Goal: Task Accomplishment & Management: Use online tool/utility

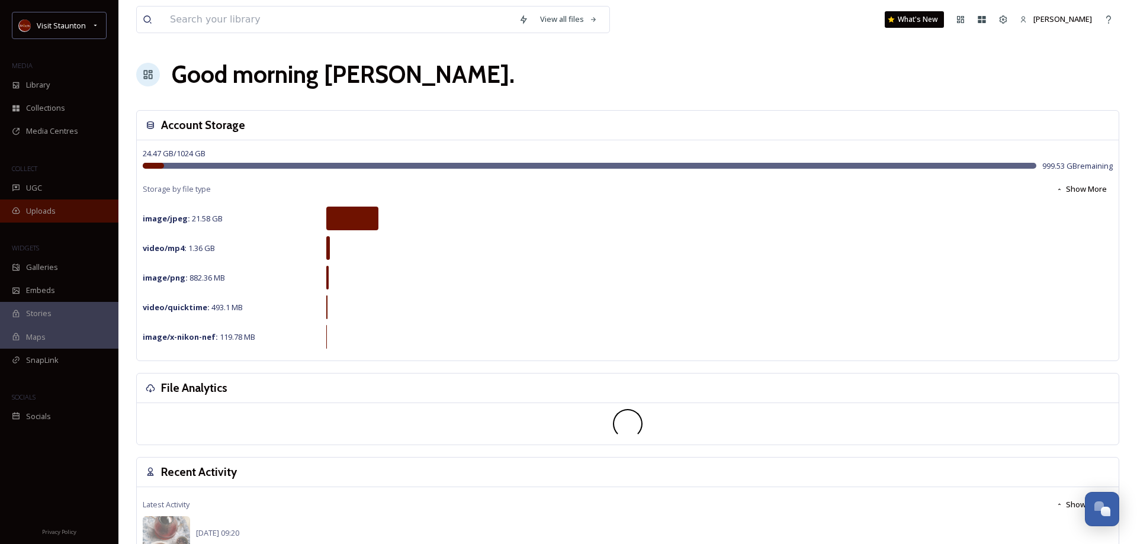
click at [30, 214] on span "Uploads" at bounding box center [41, 210] width 30 height 11
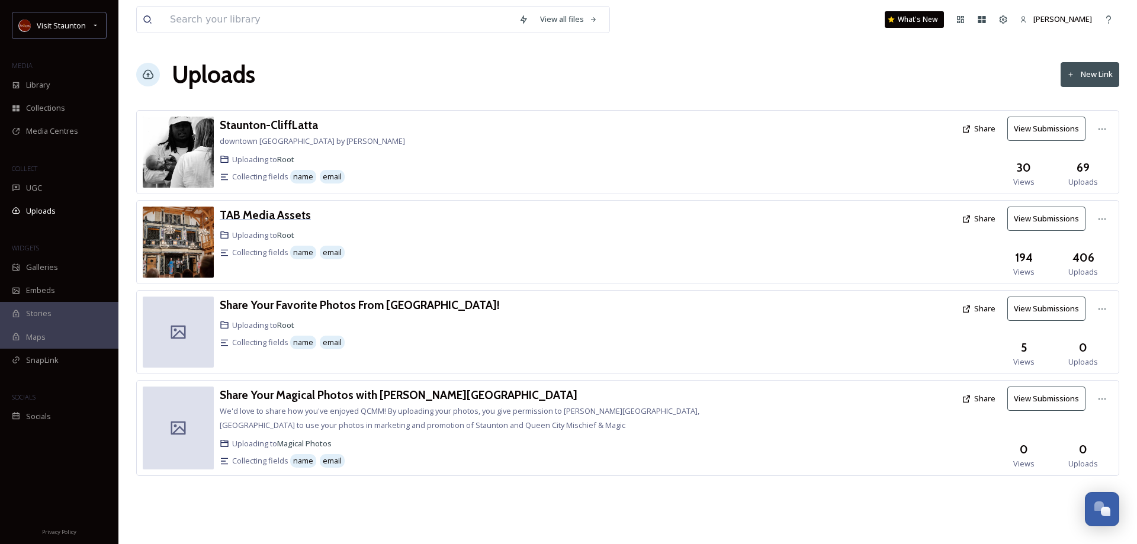
click at [256, 214] on h3 "TAB Media Assets" at bounding box center [265, 215] width 91 height 14
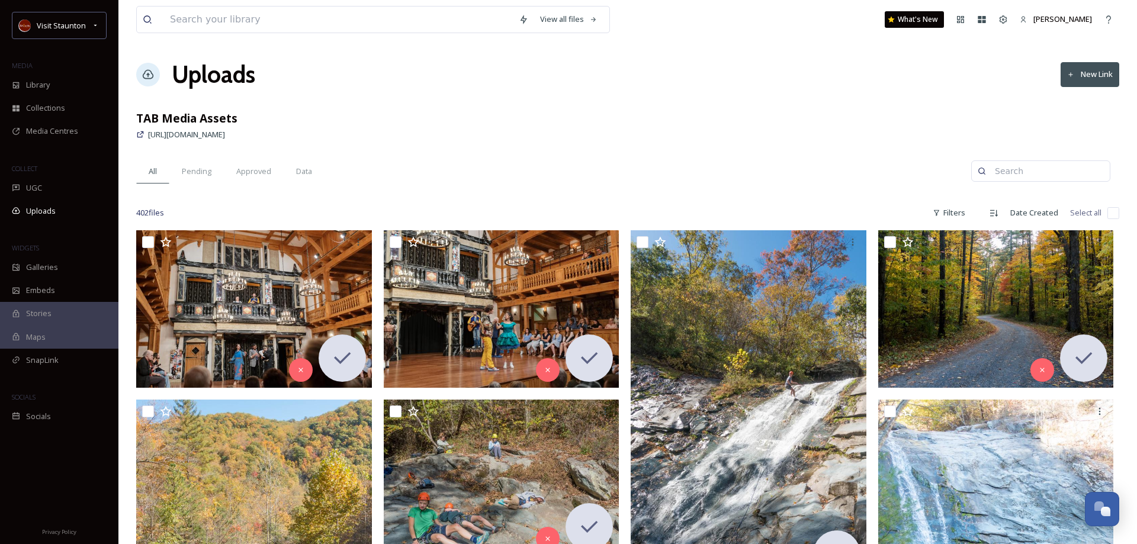
click at [1020, 177] on input at bounding box center [1046, 171] width 115 height 24
type input "coffee"
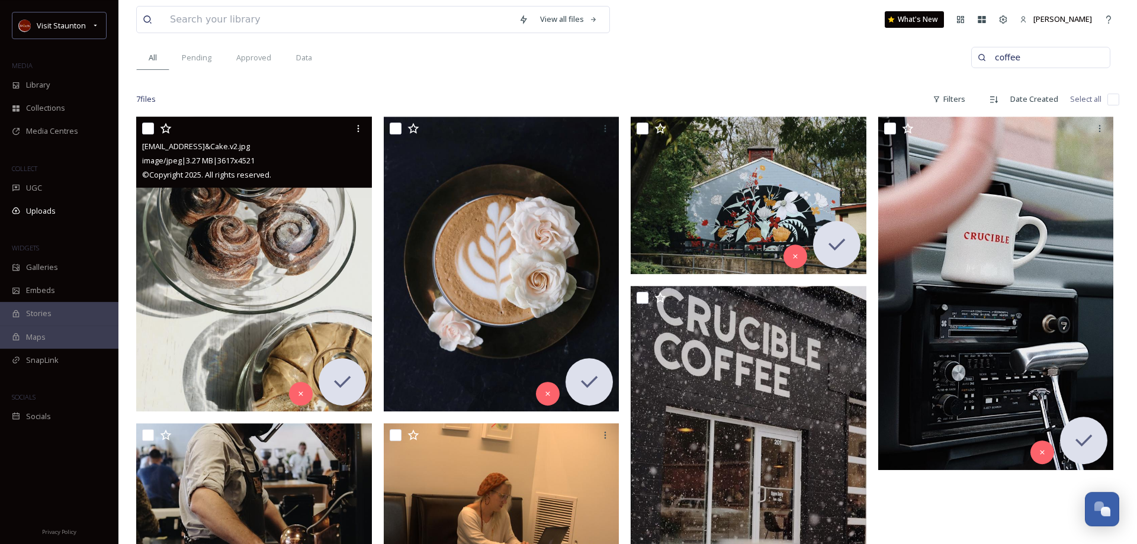
scroll to position [242, 0]
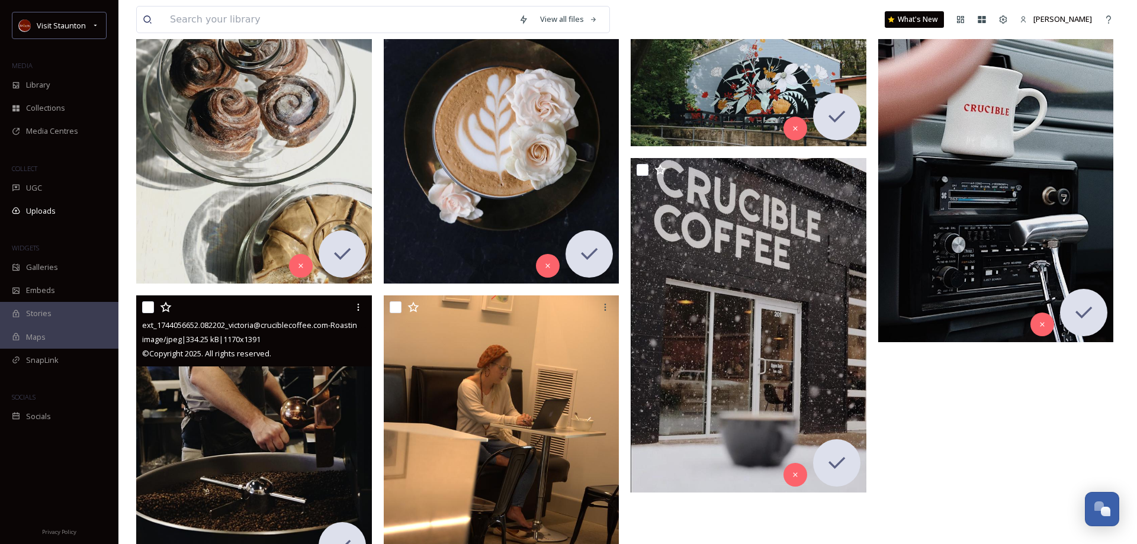
click at [150, 308] on input "checkbox" at bounding box center [148, 307] width 12 height 12
checkbox input "true"
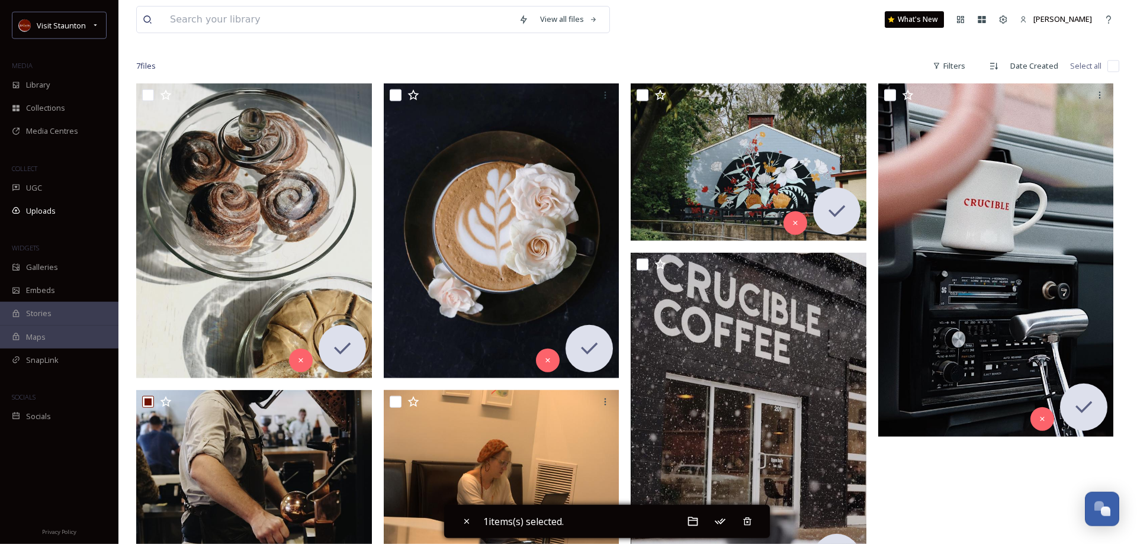
scroll to position [0, 0]
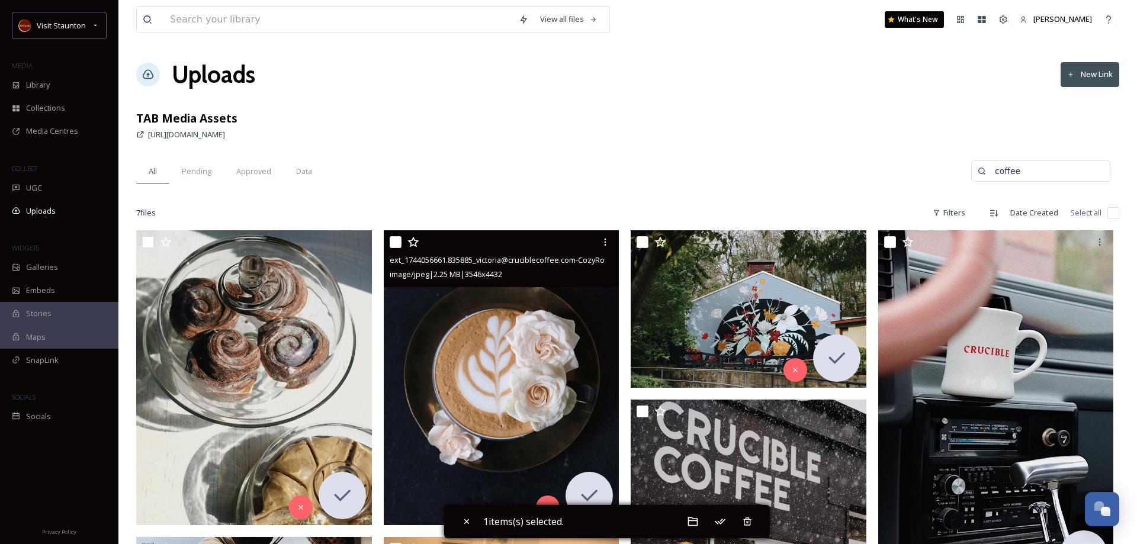
click at [397, 243] on input "checkbox" at bounding box center [396, 242] width 12 height 12
checkbox input "true"
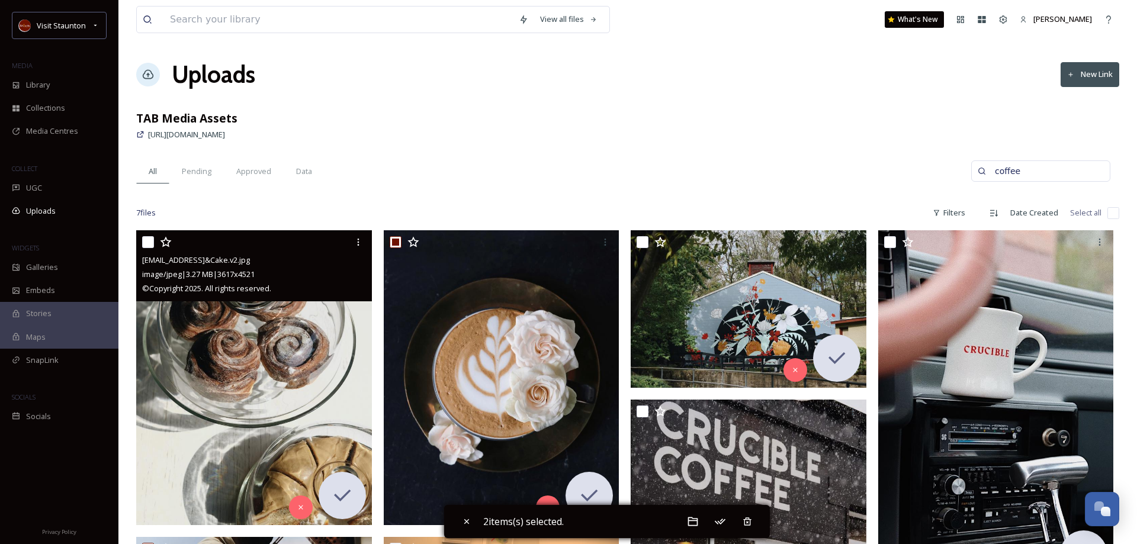
click at [147, 242] on input "checkbox" at bounding box center [148, 242] width 12 height 12
checkbox input "true"
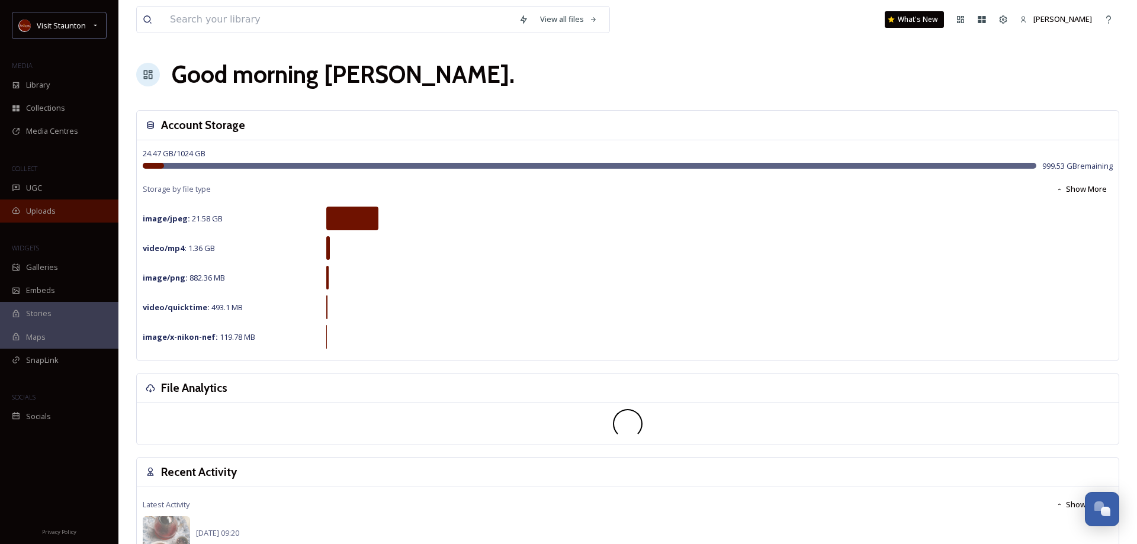
click at [58, 215] on div "Uploads" at bounding box center [59, 211] width 118 height 23
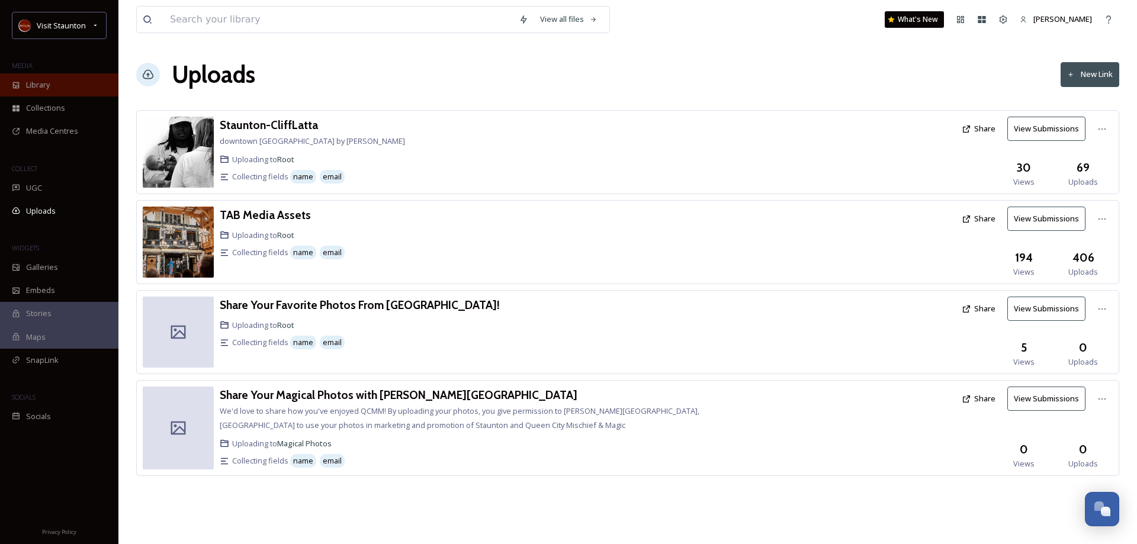
click at [40, 75] on div "Library" at bounding box center [59, 84] width 118 height 23
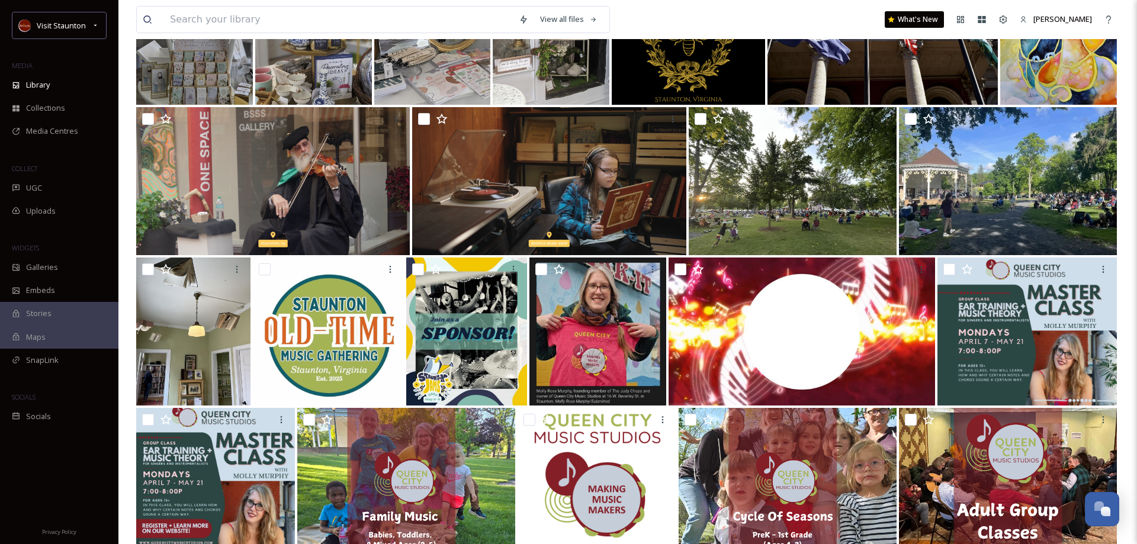
scroll to position [12393, 0]
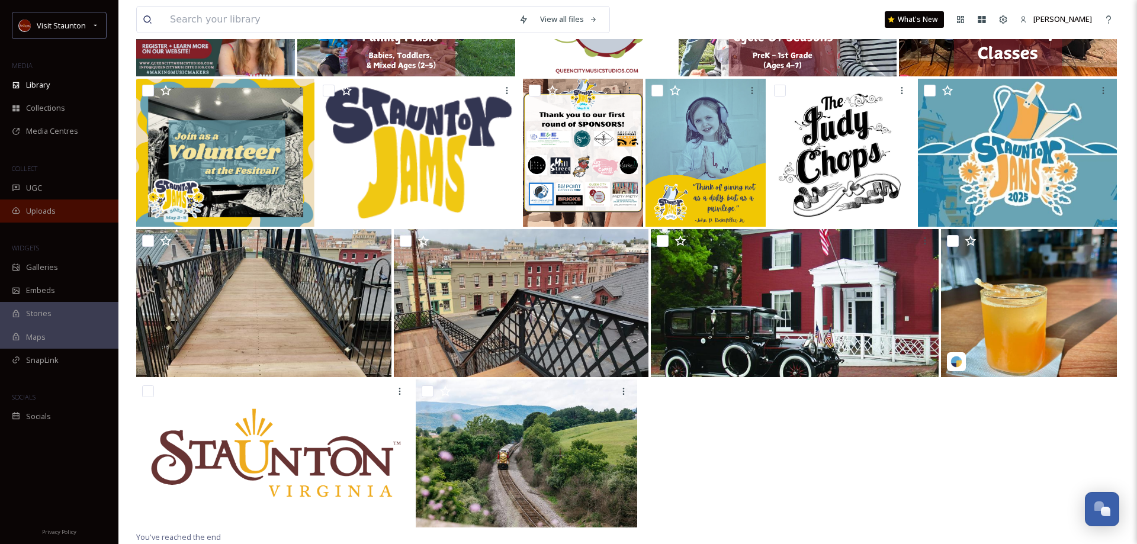
click at [25, 211] on div "Uploads" at bounding box center [59, 211] width 118 height 23
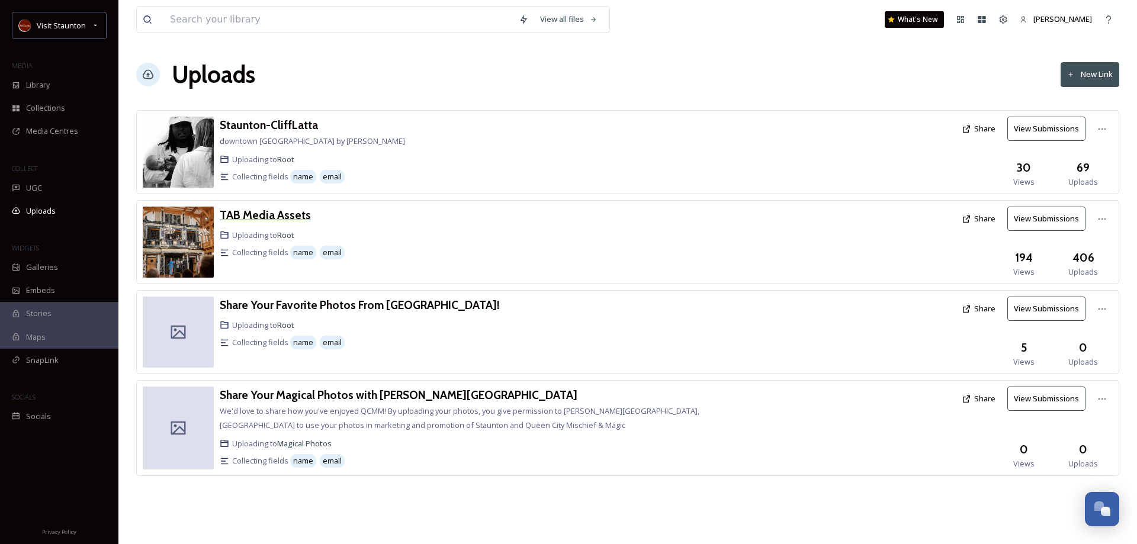
click at [252, 214] on h3 "TAB Media Assets" at bounding box center [265, 215] width 91 height 14
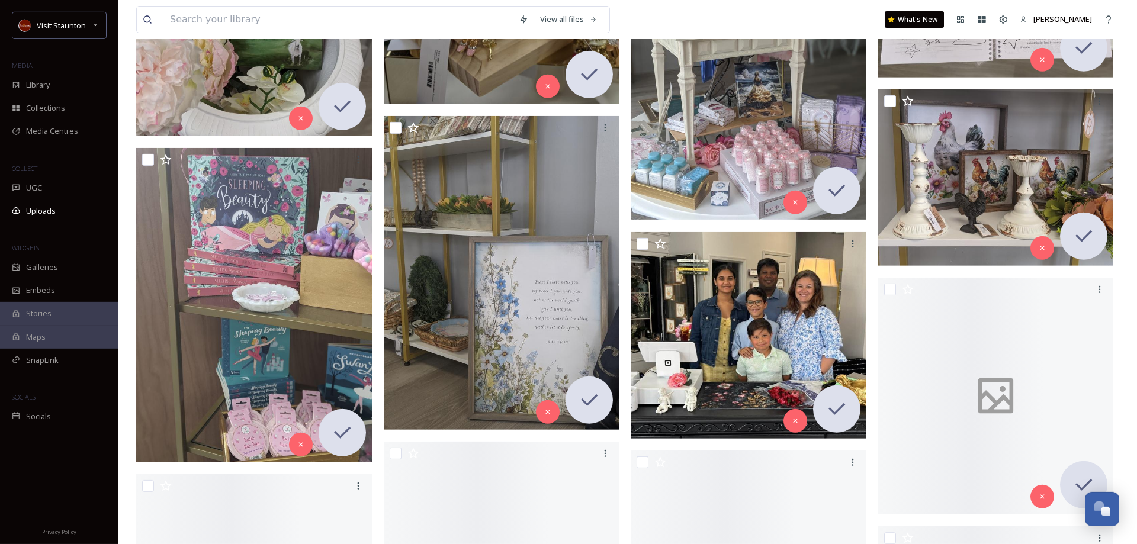
scroll to position [2536, 0]
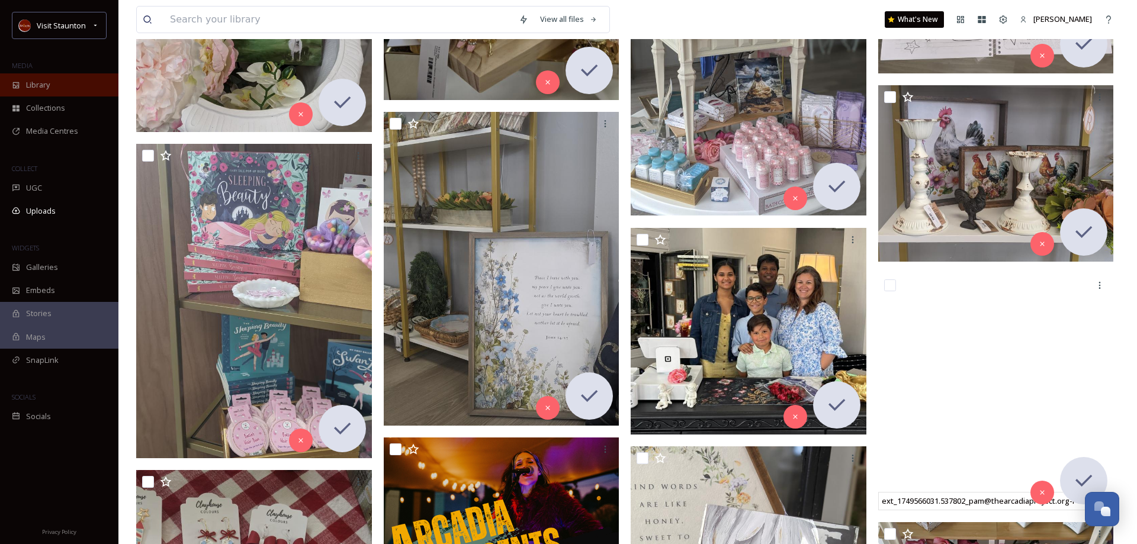
click at [46, 86] on span "Library" at bounding box center [38, 84] width 24 height 11
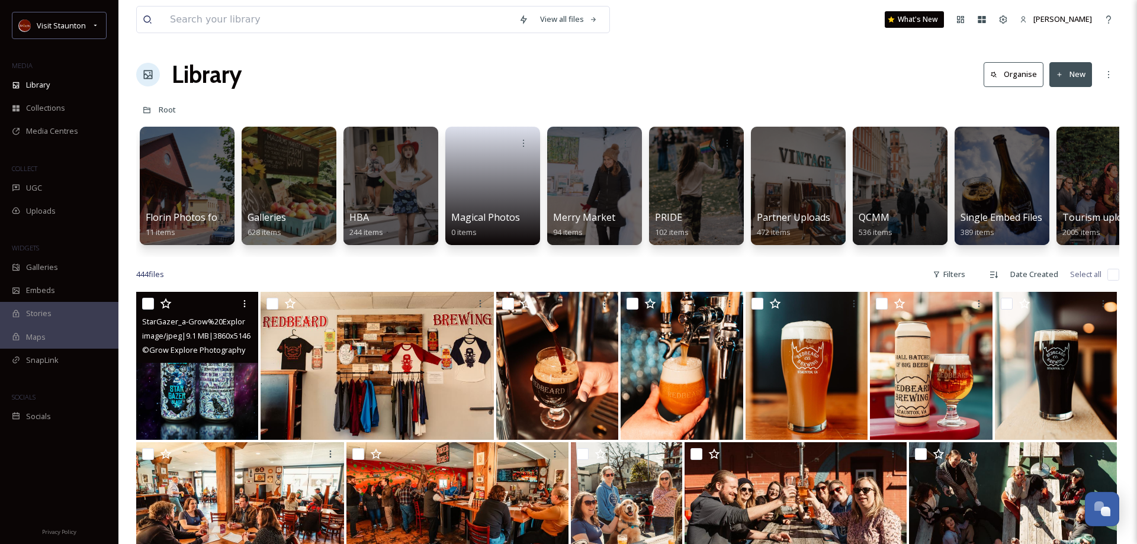
click at [151, 307] on input "checkbox" at bounding box center [148, 304] width 12 height 12
checkbox input "true"
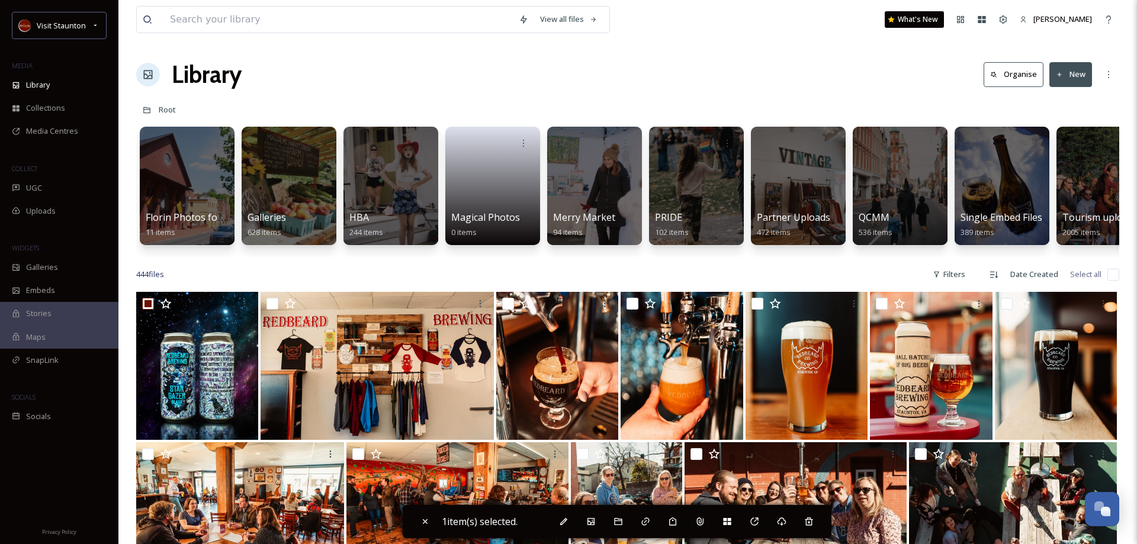
click at [1114, 276] on input "checkbox" at bounding box center [1113, 275] width 12 height 12
click at [1114, 272] on input "checkbox" at bounding box center [1113, 275] width 12 height 12
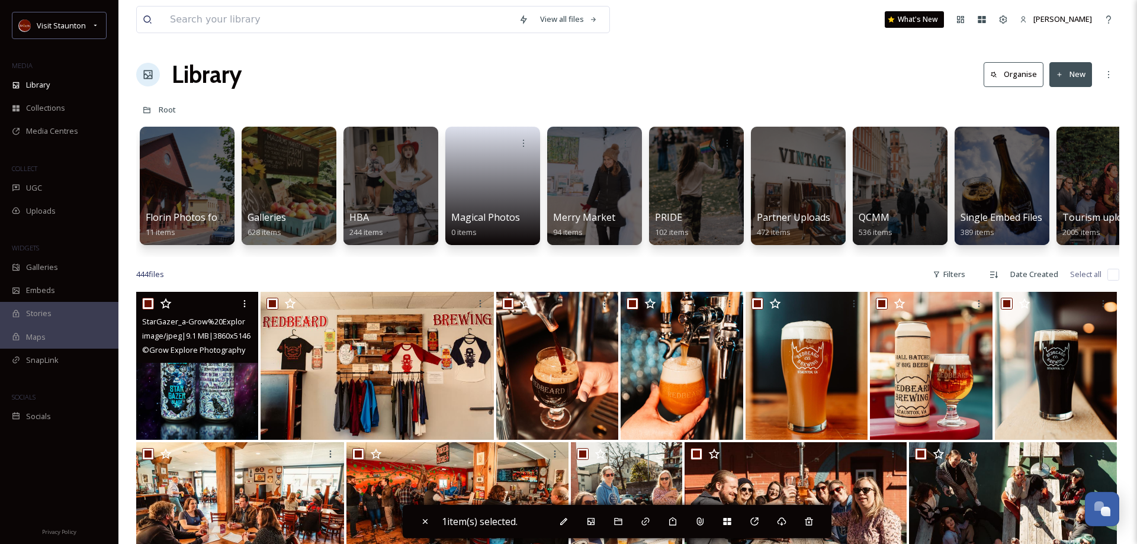
checkbox input "true"
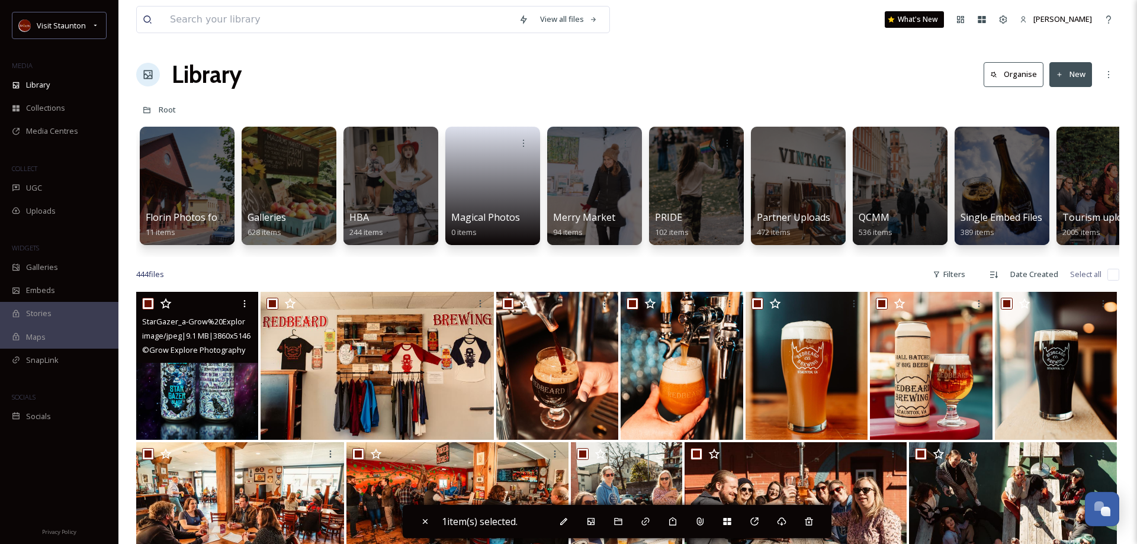
checkbox input "true"
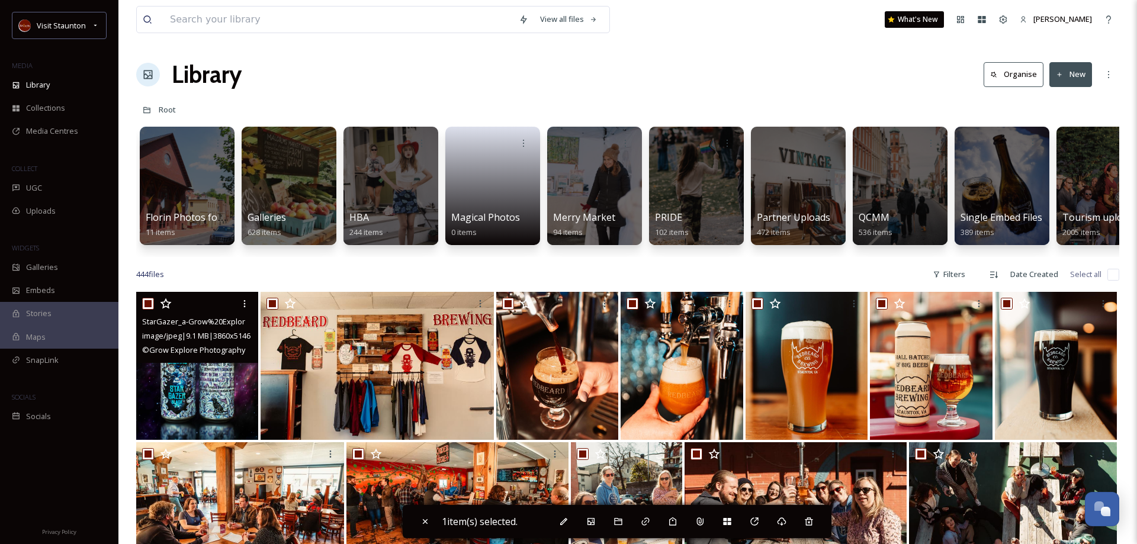
checkbox input "true"
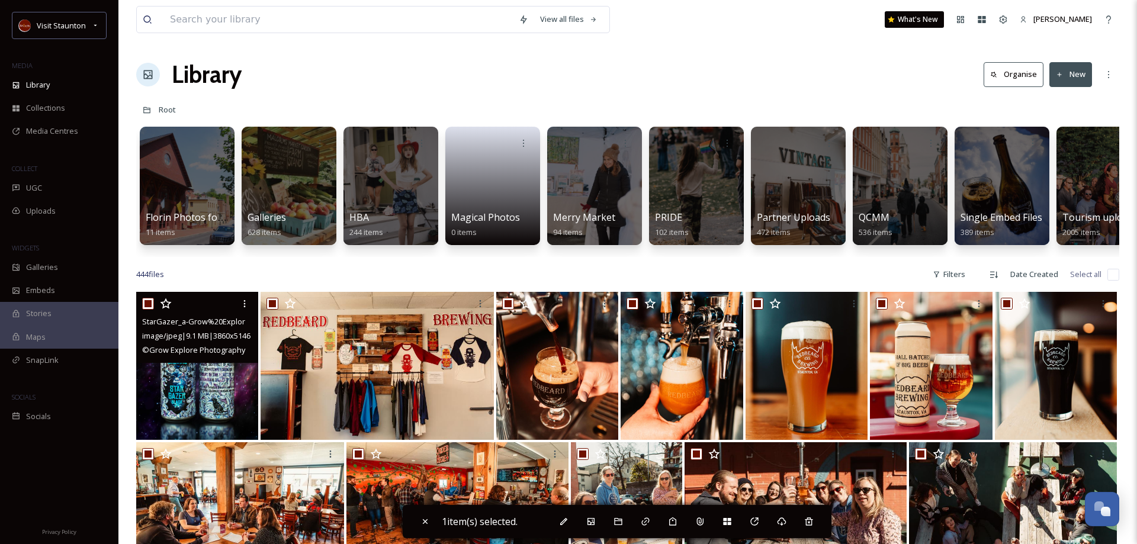
checkbox input "true"
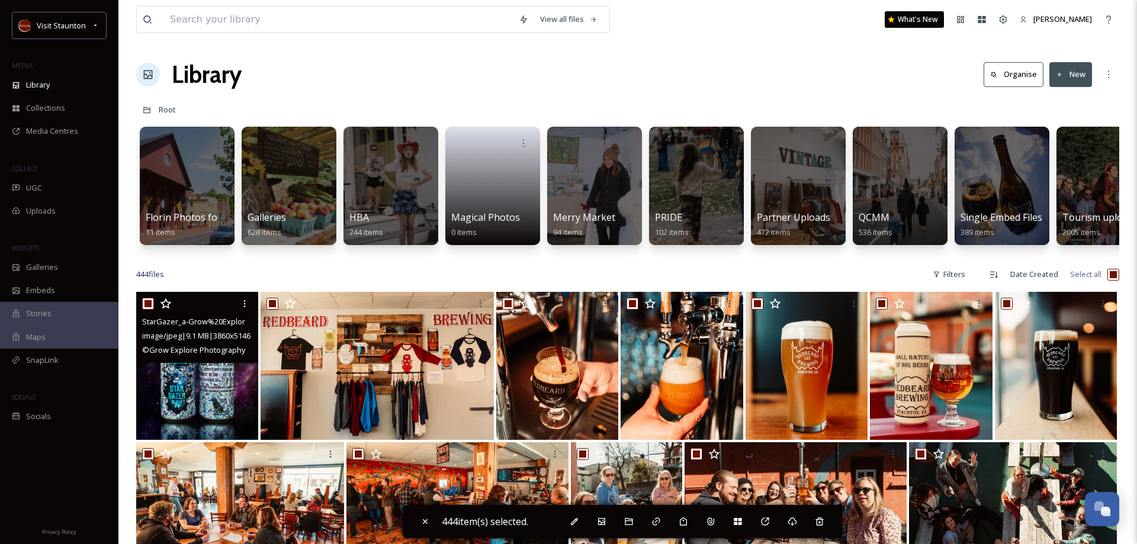
click at [156, 304] on div at bounding box center [198, 303] width 113 height 21
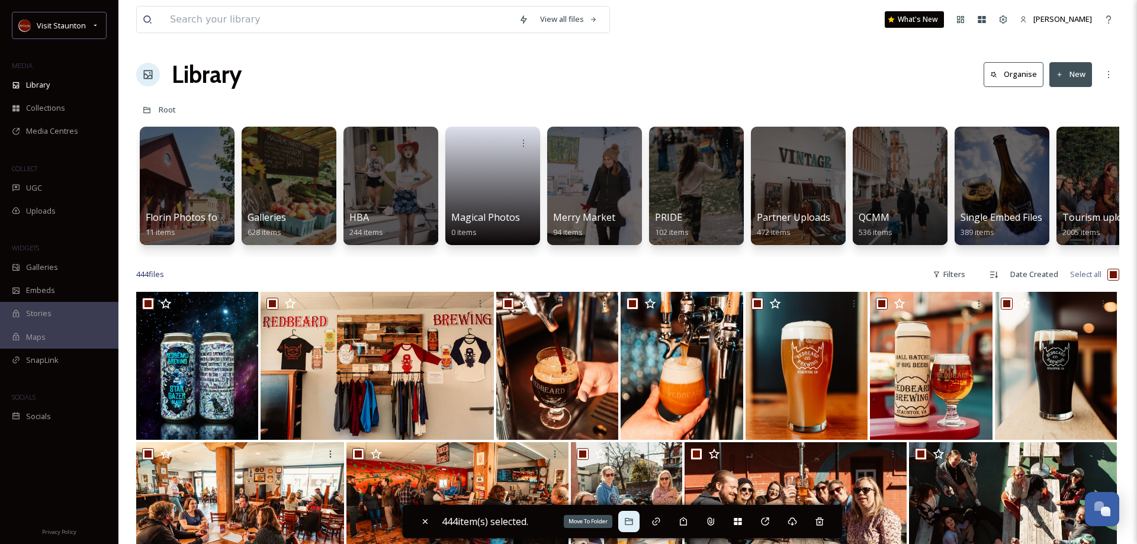
click at [633, 525] on icon at bounding box center [628, 521] width 9 height 9
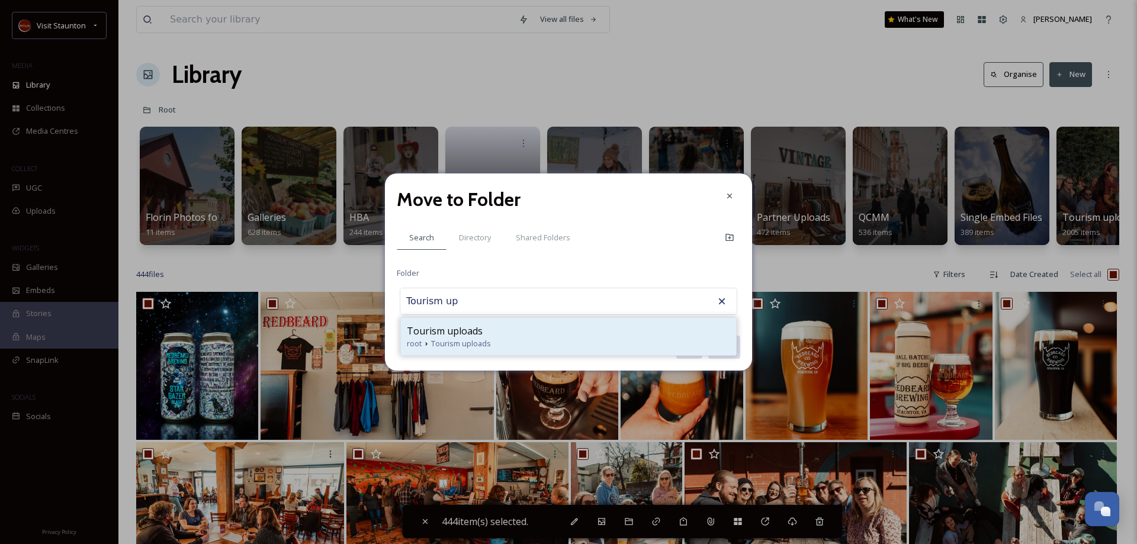
click at [441, 338] on span "Tourism uploads" at bounding box center [445, 331] width 76 height 14
type input "Tourism uploads"
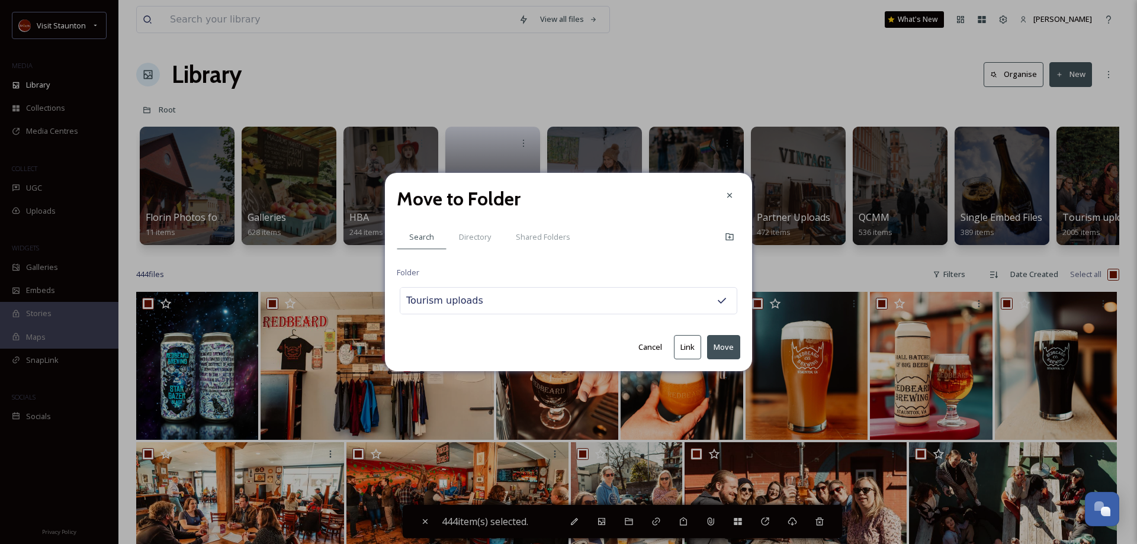
click at [719, 345] on button "Move" at bounding box center [723, 347] width 33 height 24
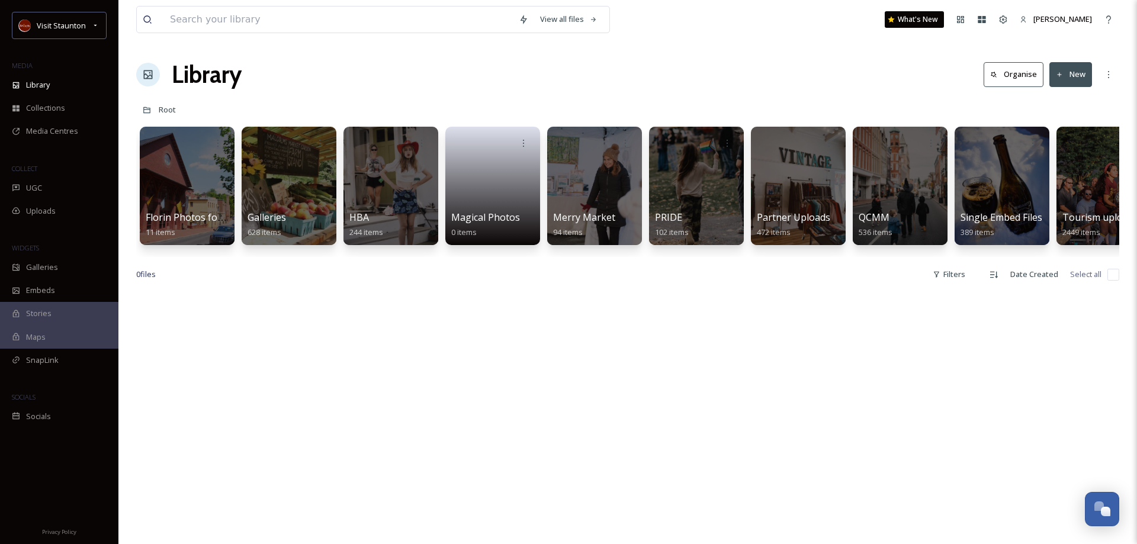
click at [1063, 70] on button "New" at bounding box center [1070, 74] width 43 height 24
click at [1060, 99] on span "File Upload" at bounding box center [1065, 102] width 39 height 11
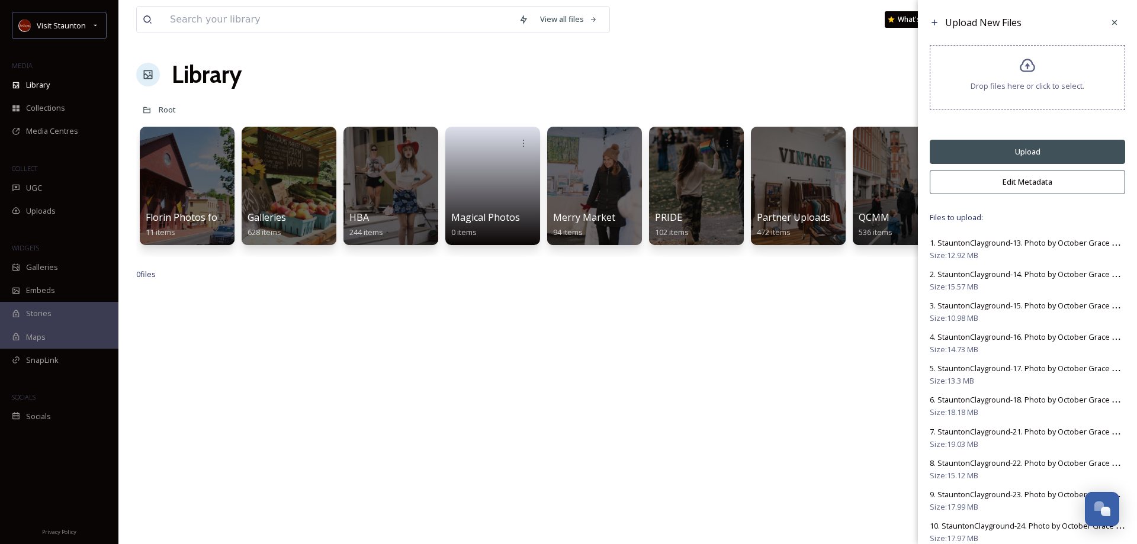
click at [1035, 149] on button "Upload" at bounding box center [1026, 152] width 195 height 24
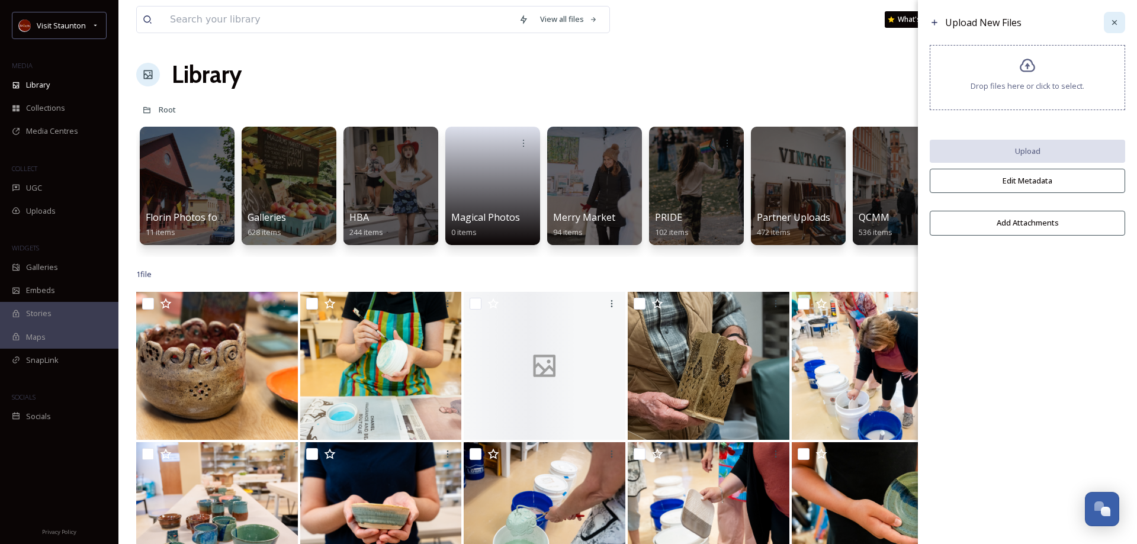
click at [1117, 25] on icon at bounding box center [1113, 22] width 9 height 9
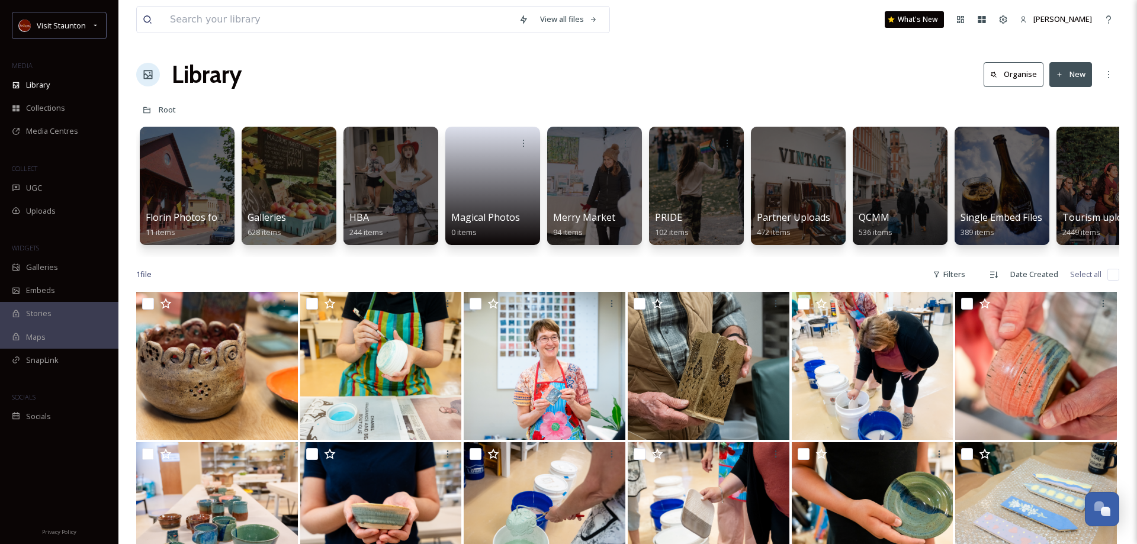
click at [1114, 272] on input "checkbox" at bounding box center [1113, 275] width 12 height 12
checkbox input "false"
checkbox input "true"
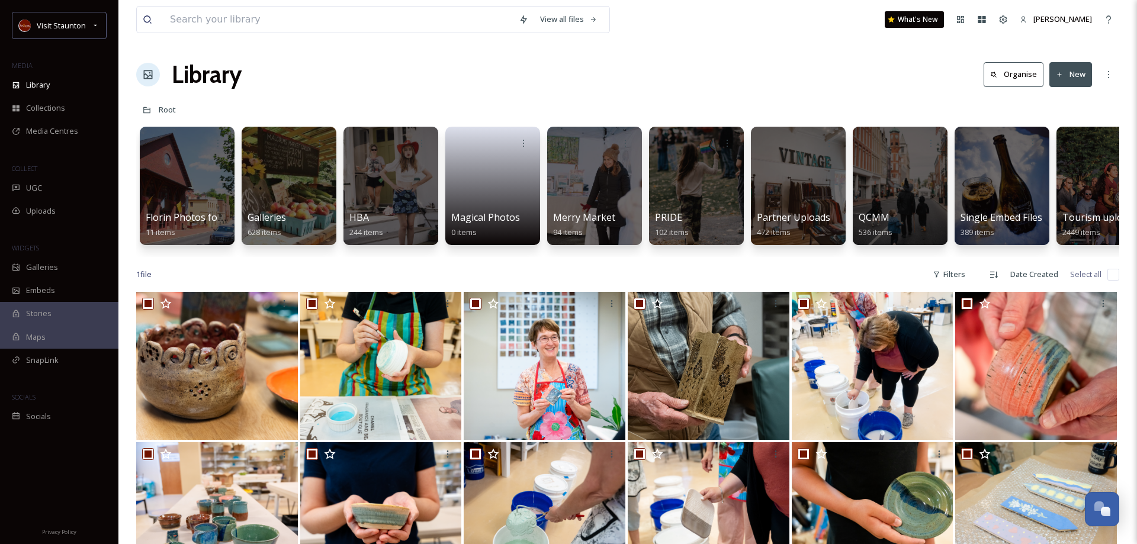
checkbox input "true"
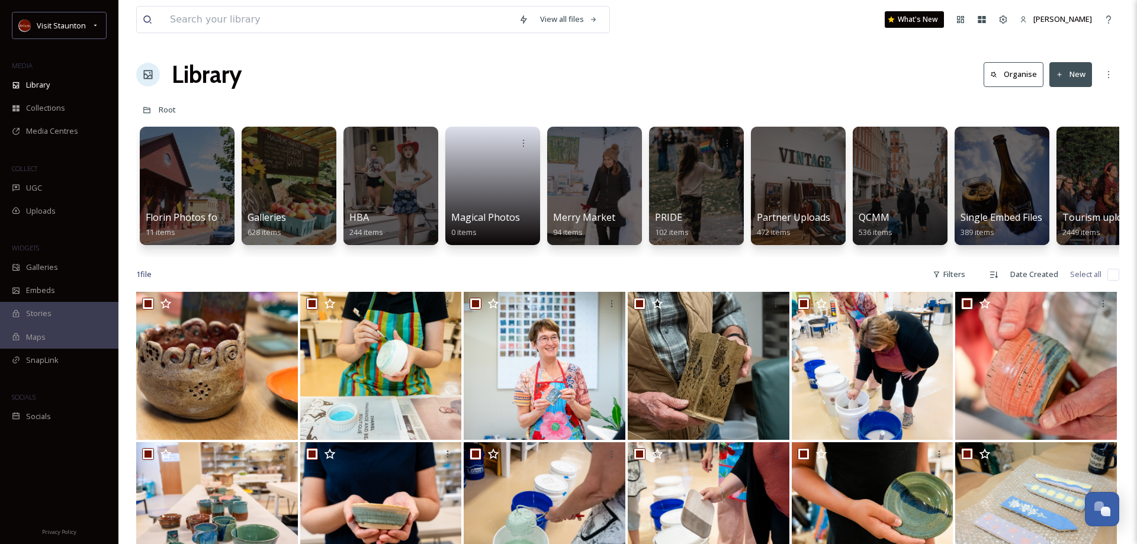
checkbox input "true"
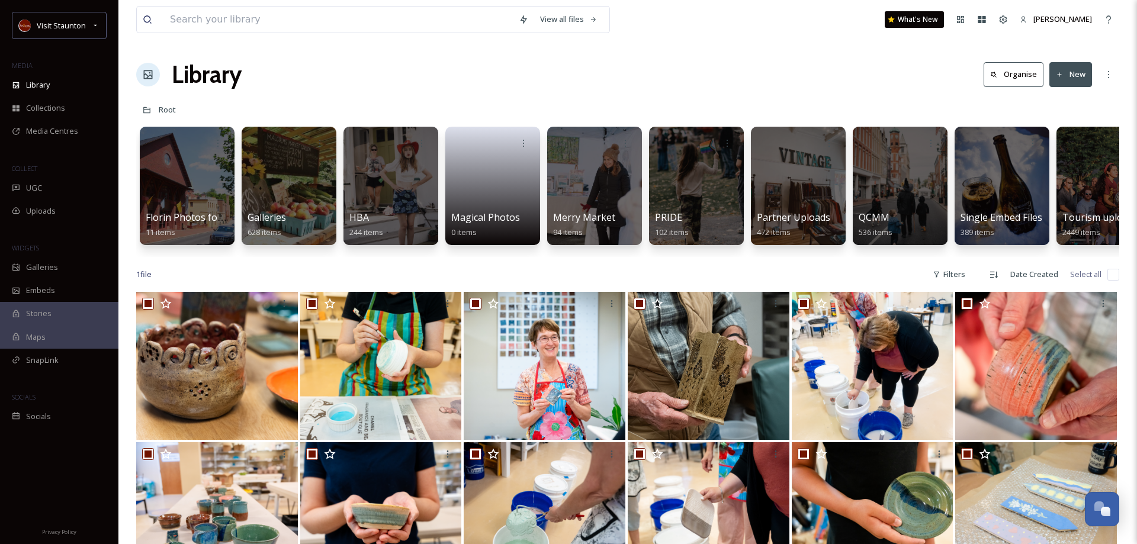
checkbox input "true"
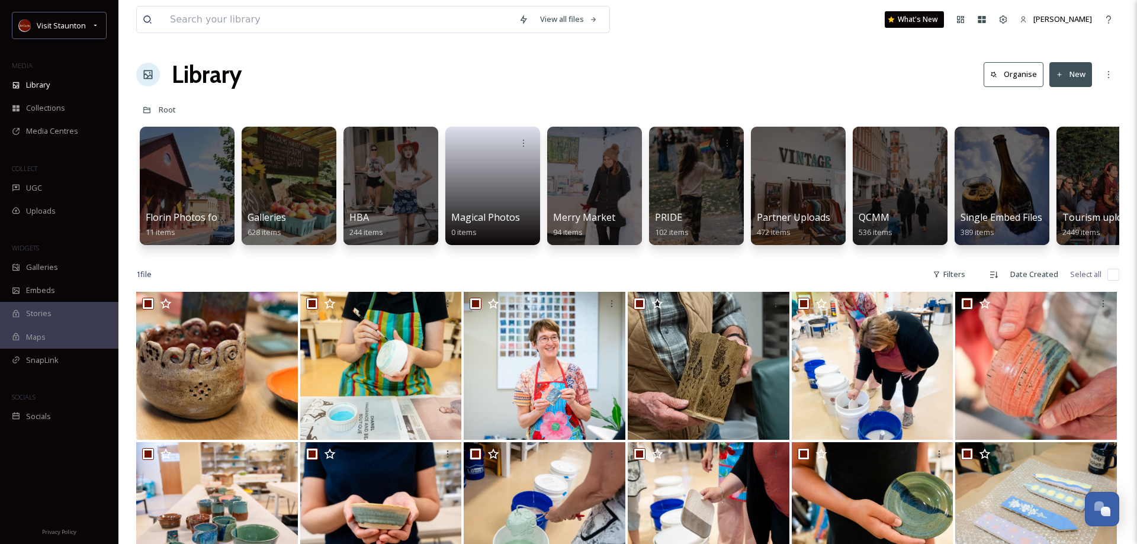
checkbox input "true"
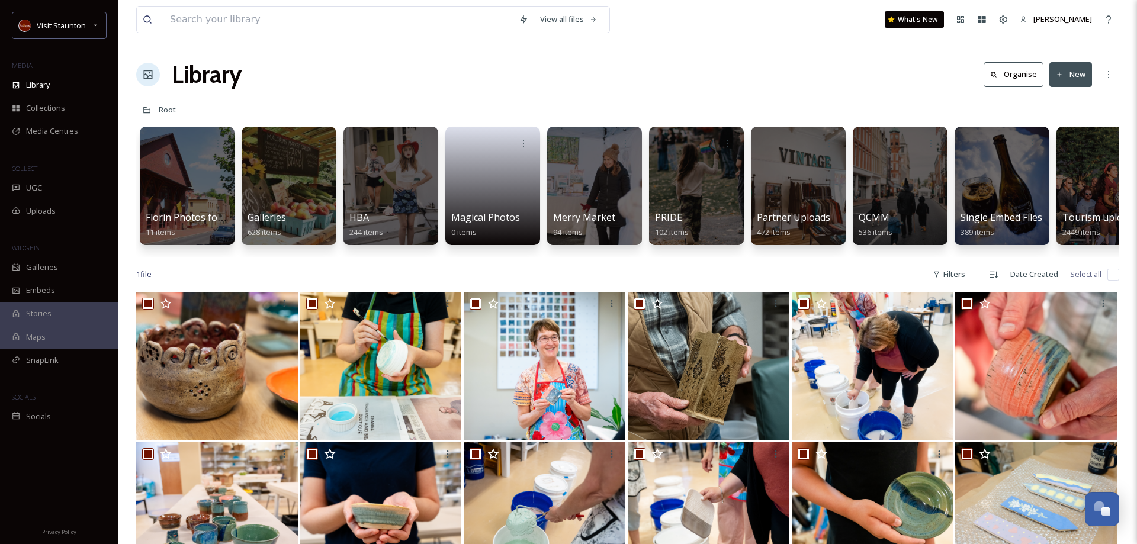
checkbox input "true"
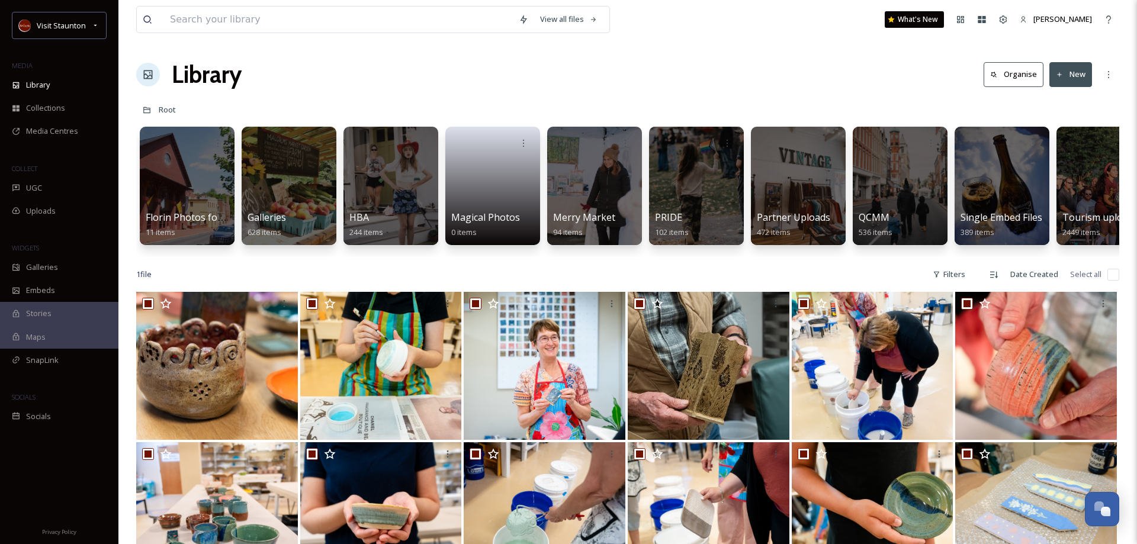
checkbox input "true"
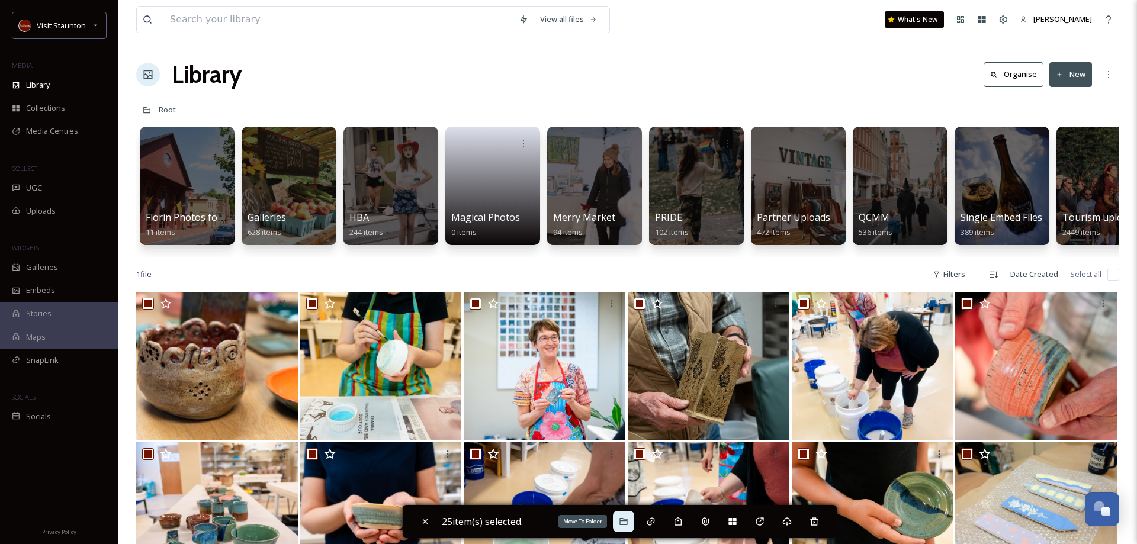
click at [628, 522] on icon at bounding box center [623, 521] width 9 height 9
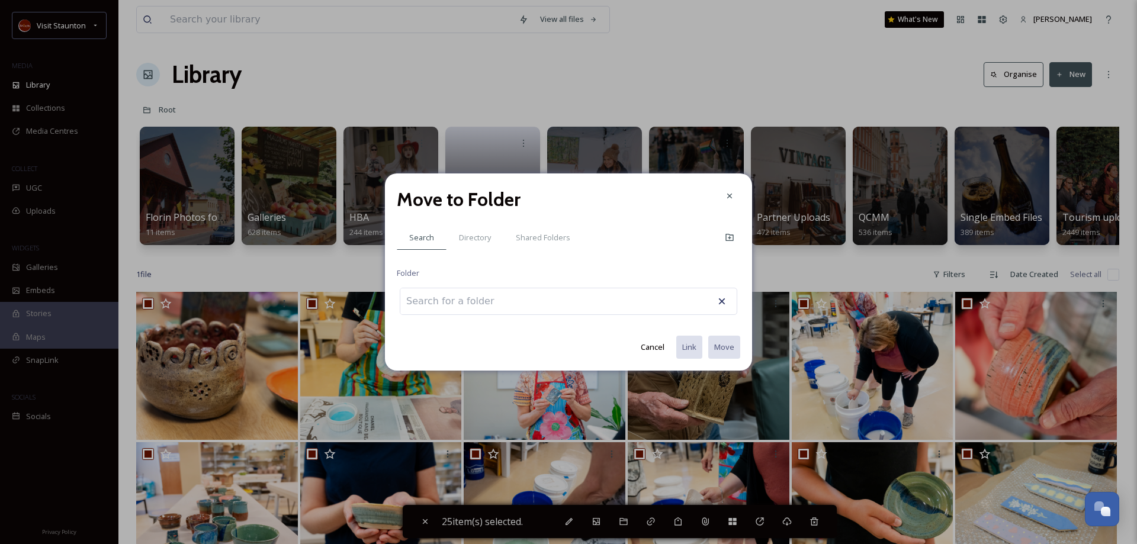
click at [502, 304] on input at bounding box center [465, 301] width 130 height 26
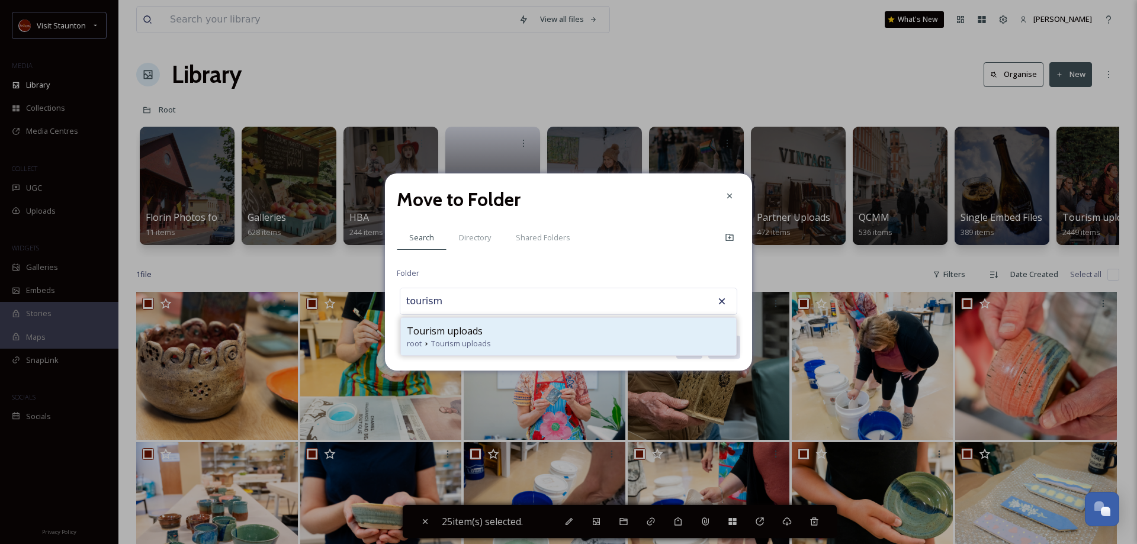
click at [477, 337] on span "Tourism uploads" at bounding box center [445, 331] width 76 height 14
type input "Tourism uploads"
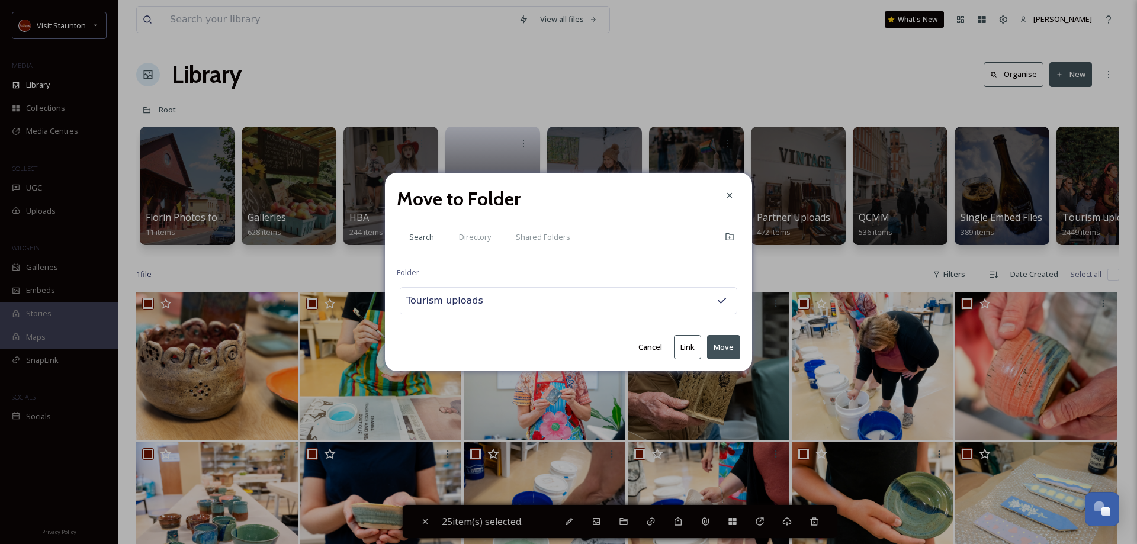
click at [725, 350] on button "Move" at bounding box center [723, 347] width 33 height 24
